Goal: Information Seeking & Learning: Learn about a topic

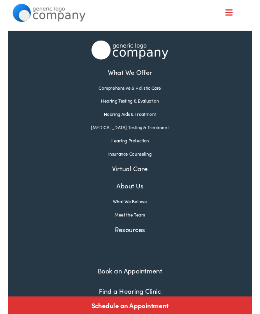
scroll to position [23, 0]
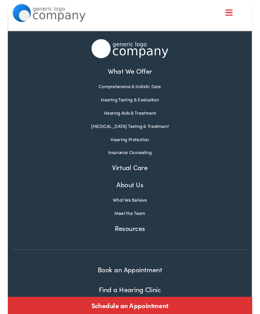
click at [134, 229] on link "Meet the Team" at bounding box center [130, 226] width 250 height 7
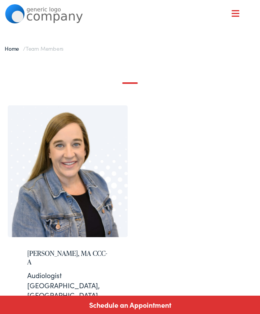
click at [239, 16] on span at bounding box center [236, 16] width 8 height 1
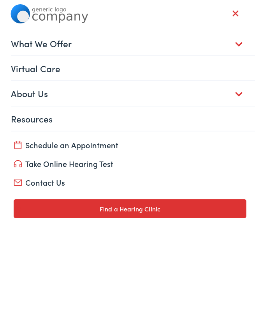
click at [238, 43] on link "What We Offer" at bounding box center [133, 43] width 244 height 24
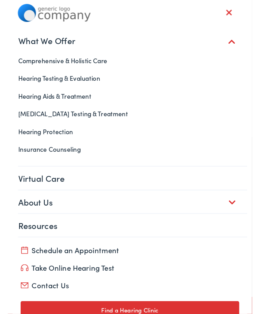
scroll to position [192, 0]
click at [72, 157] on link "Insurance Counseling" at bounding box center [130, 158] width 250 height 19
click at [50, 303] on link "Contact Us" at bounding box center [130, 303] width 233 height 11
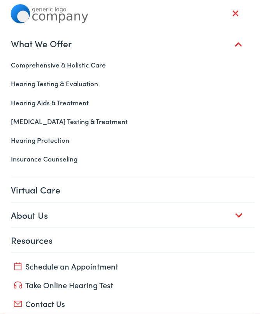
click at [79, 68] on link "Comprehensive & Holistic Care" at bounding box center [130, 64] width 250 height 19
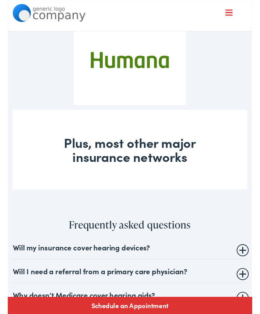
scroll to position [684, 0]
click at [162, 178] on div "Plus, most other major insurance networks" at bounding box center [130, 158] width 250 height 85
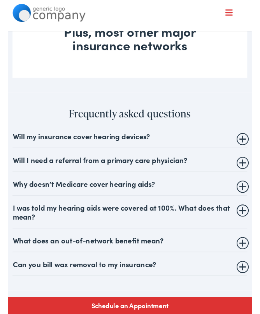
scroll to position [802, 0]
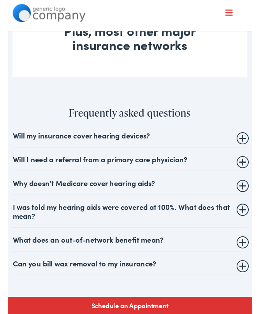
click at [250, 148] on summary "Will my insurance cover hearing devices?" at bounding box center [130, 143] width 250 height 9
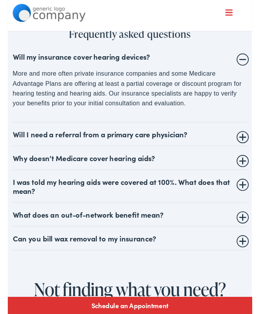
scroll to position [887, 0]
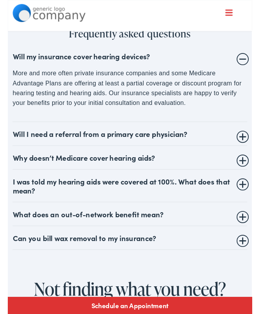
click at [252, 147] on summary "Will I need a referral from a primary care physician?" at bounding box center [130, 142] width 250 height 9
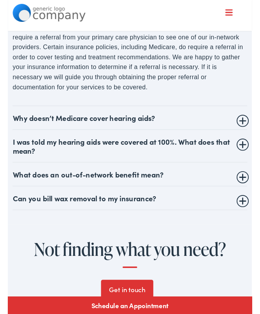
scroll to position [961, 0]
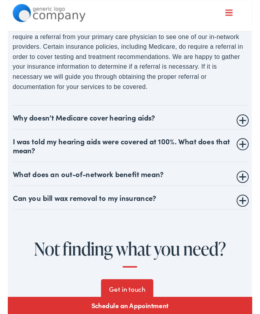
click at [250, 164] on summary "I was told my hearing aids were covered at 100%. What does that mean?" at bounding box center [130, 154] width 250 height 19
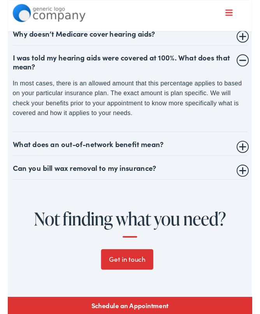
click at [251, 157] on summary "What does an out-of-network benefit mean?" at bounding box center [130, 152] width 250 height 9
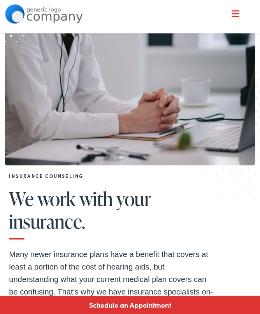
scroll to position [146, 0]
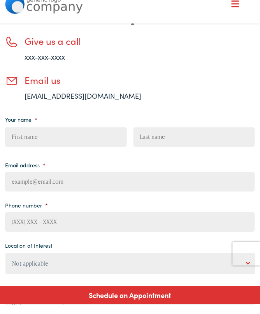
scroll to position [113, 0]
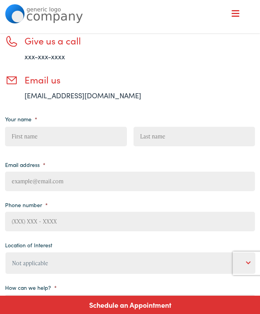
click at [236, 102] on div "Need help? Have a question? We’re here to help. Give us a call xxx-xxx-xxxx Ema…" at bounding box center [130, 177] width 250 height 433
click at [62, 40] on h3 "Give us a call" at bounding box center [105, 40] width 160 height 11
click at [237, 13] on span at bounding box center [236, 13] width 8 height 1
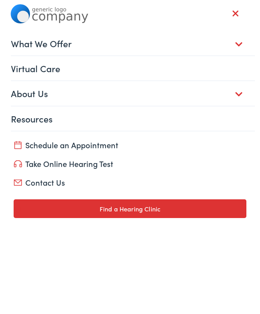
click at [56, 181] on link "Contact Us" at bounding box center [130, 181] width 233 height 11
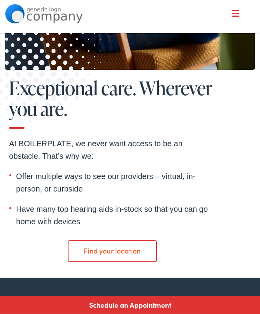
scroll to position [1648, 0]
